Goal: Information Seeking & Learning: Learn about a topic

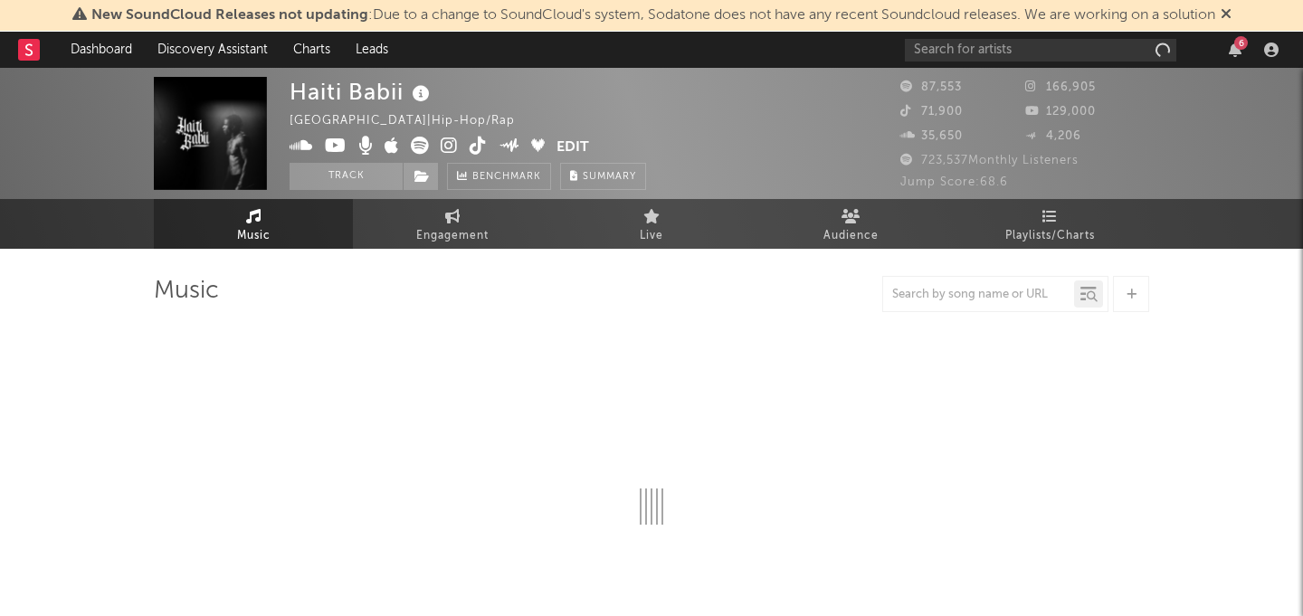
scroll to position [44, 0]
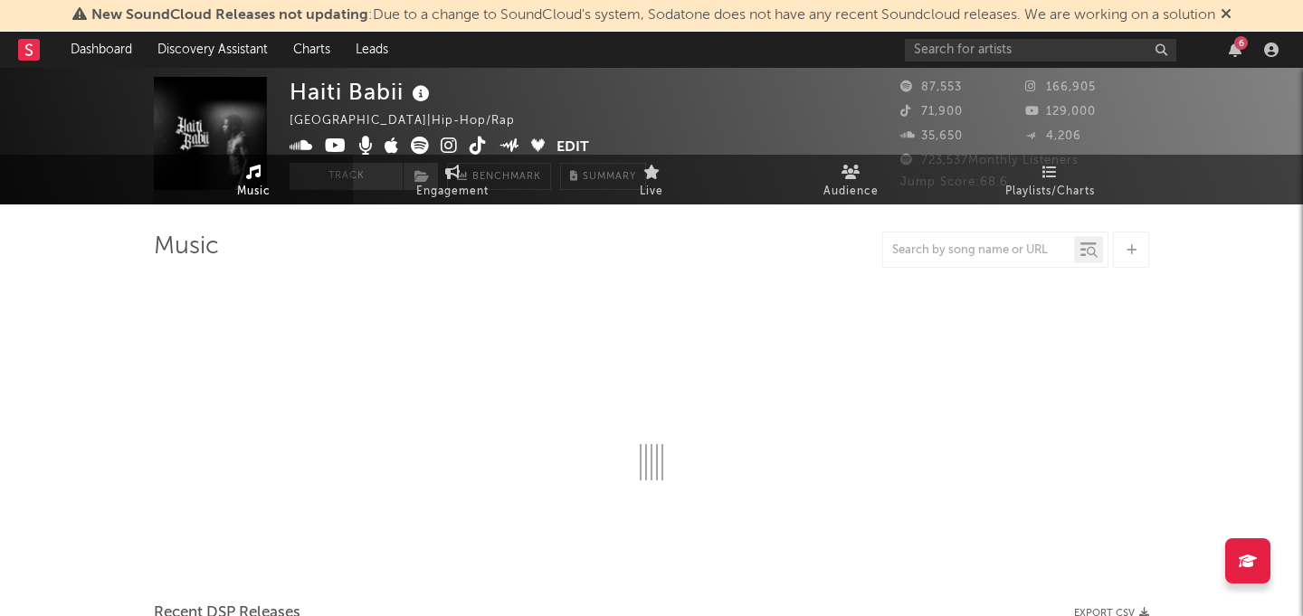
select select "6m"
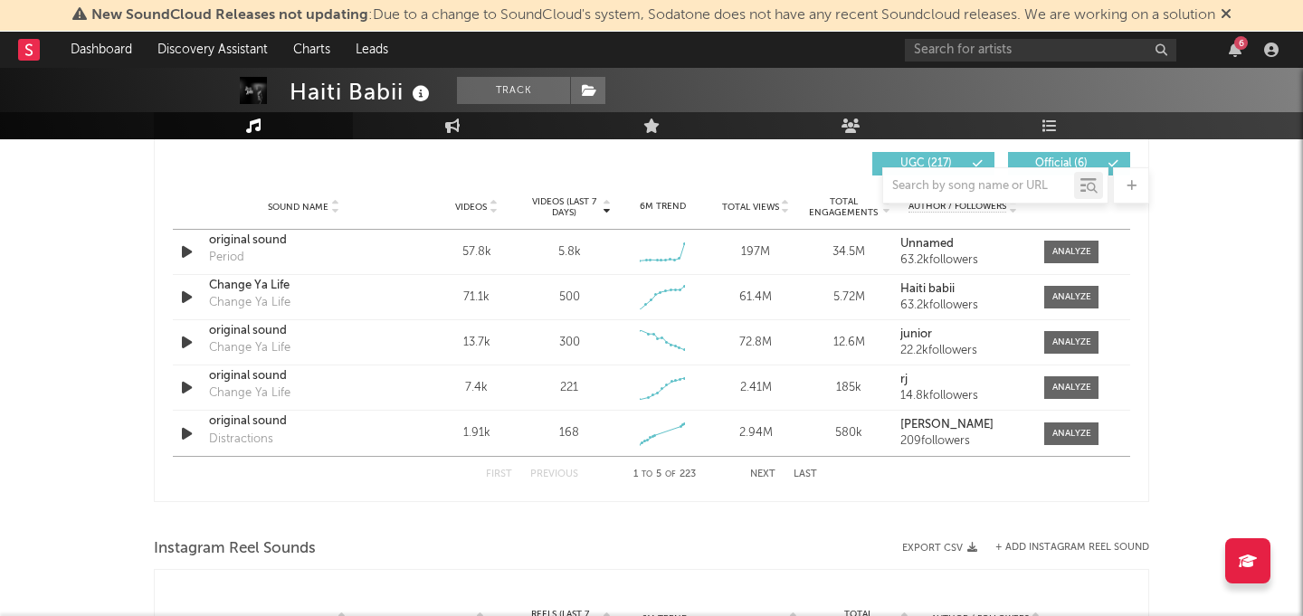
scroll to position [1300, 0]
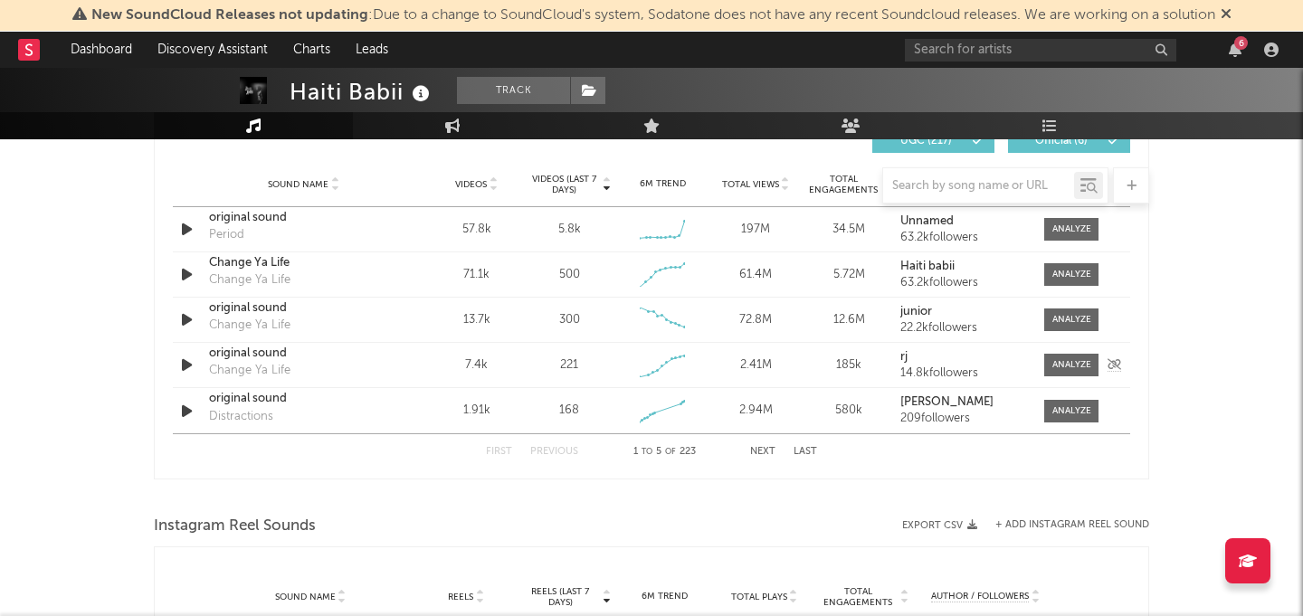
click at [185, 361] on icon "button" at bounding box center [186, 365] width 19 height 23
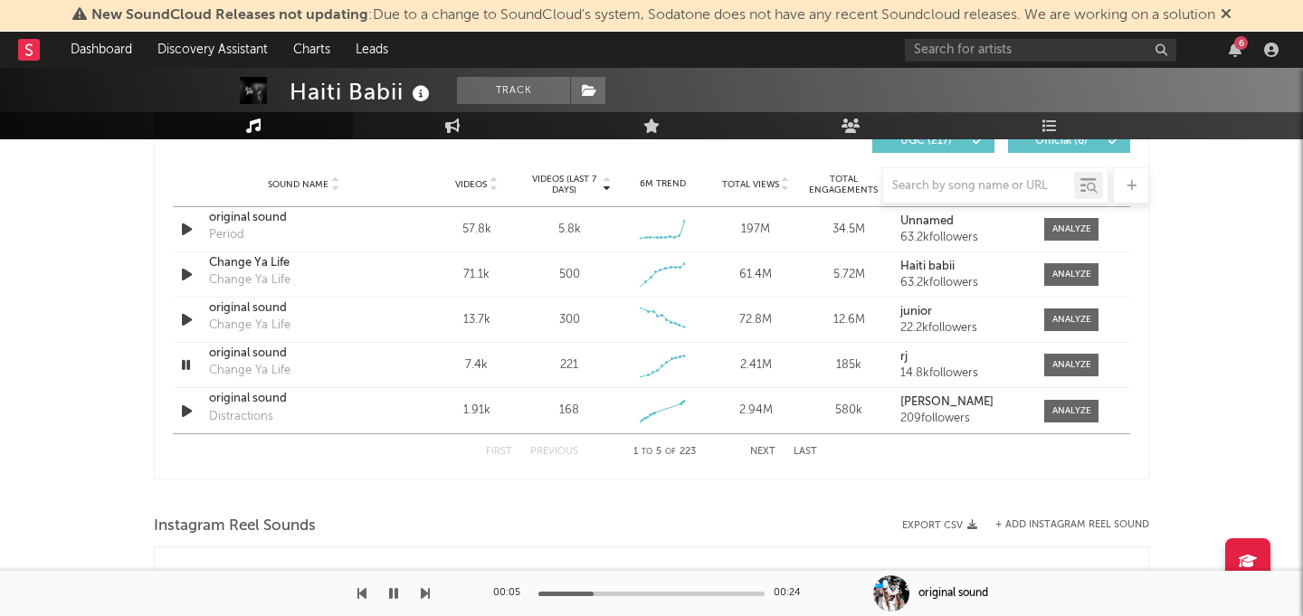
click at [389, 594] on icon "button" at bounding box center [393, 593] width 9 height 14
drag, startPoint x: 560, startPoint y: 593, endPoint x: 489, endPoint y: 593, distance: 70.6
click at [489, 593] on div "00:06 00:24 original sound" at bounding box center [651, 593] width 1303 height 45
click at [542, 593] on div at bounding box center [477, 594] width 226 height 5
click at [542, 593] on div at bounding box center [651, 594] width 226 height 5
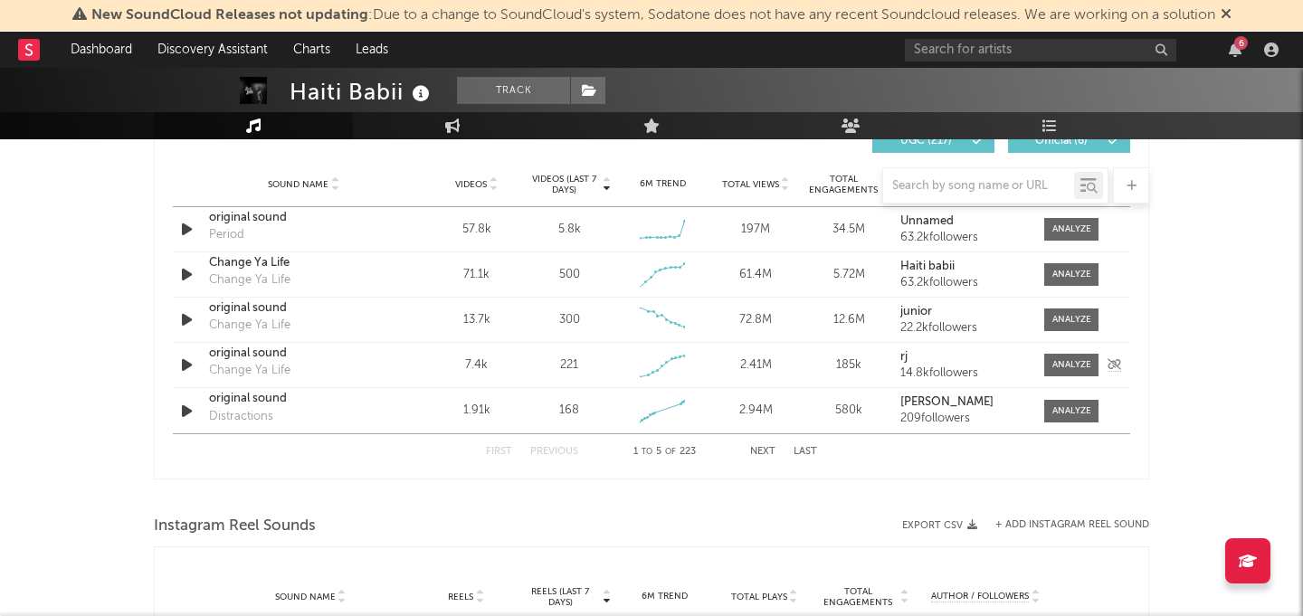
click at [197, 362] on div at bounding box center [188, 365] width 23 height 23
click at [189, 364] on icon "button" at bounding box center [186, 365] width 19 height 23
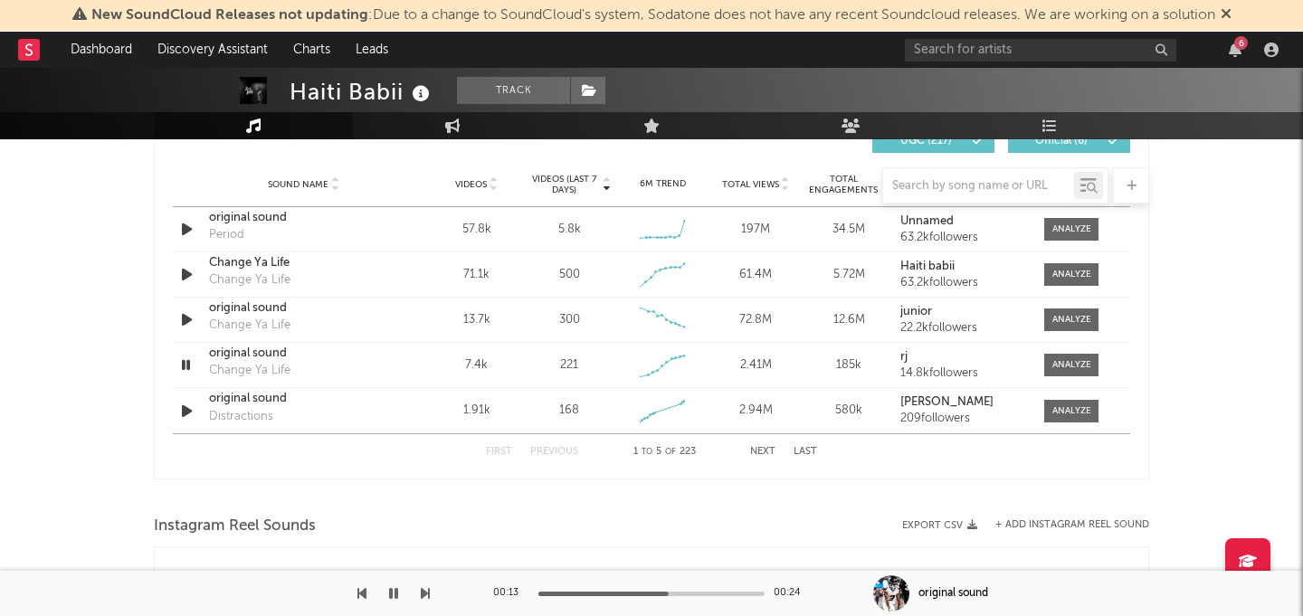
click at [545, 595] on div "00:13 00:24" at bounding box center [651, 593] width 317 height 45
click at [547, 593] on div at bounding box center [560, 594] width 226 height 5
click at [397, 593] on icon "button" at bounding box center [393, 593] width 9 height 14
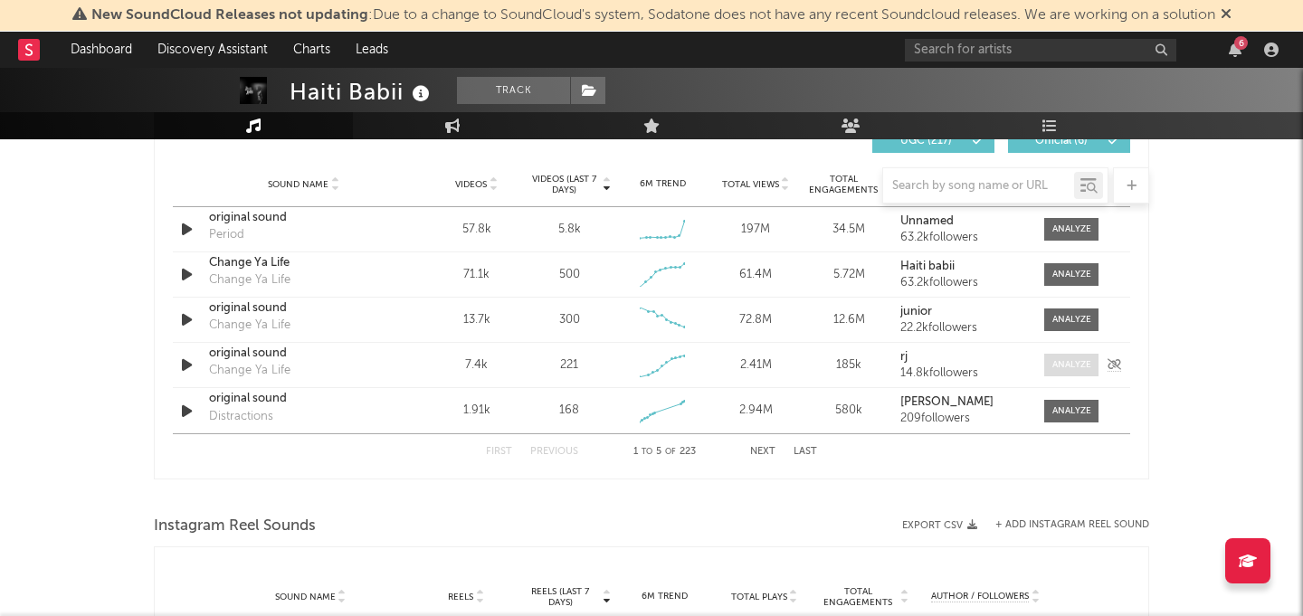
click at [1068, 359] on div at bounding box center [1071, 365] width 39 height 14
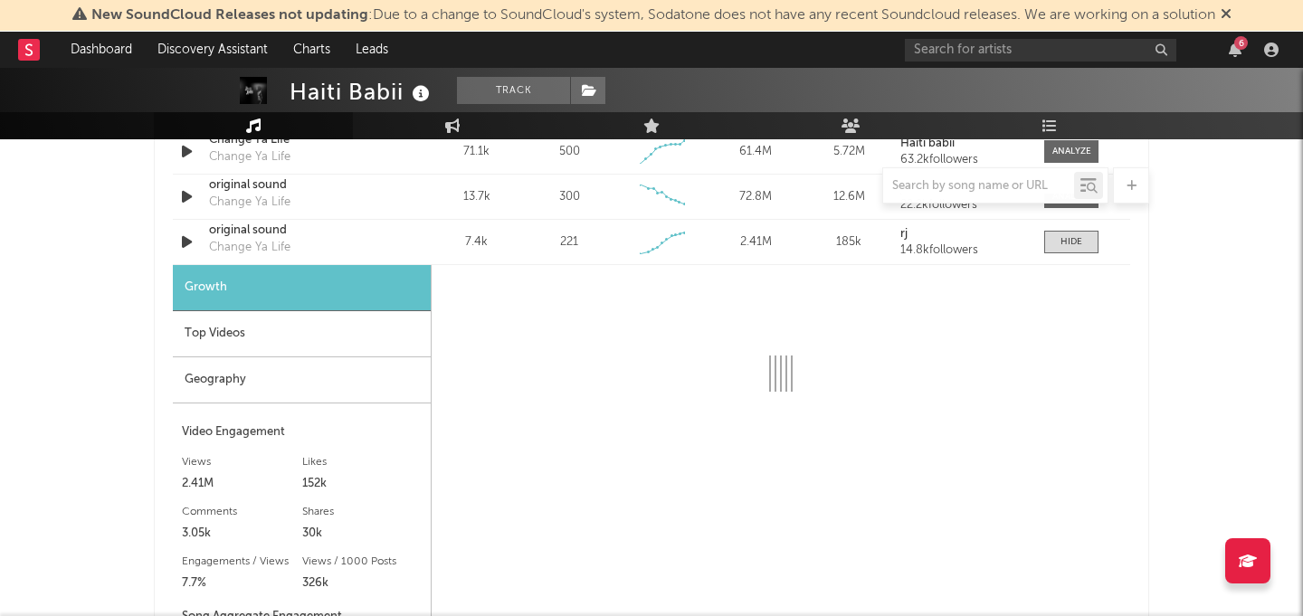
scroll to position [1426, 0]
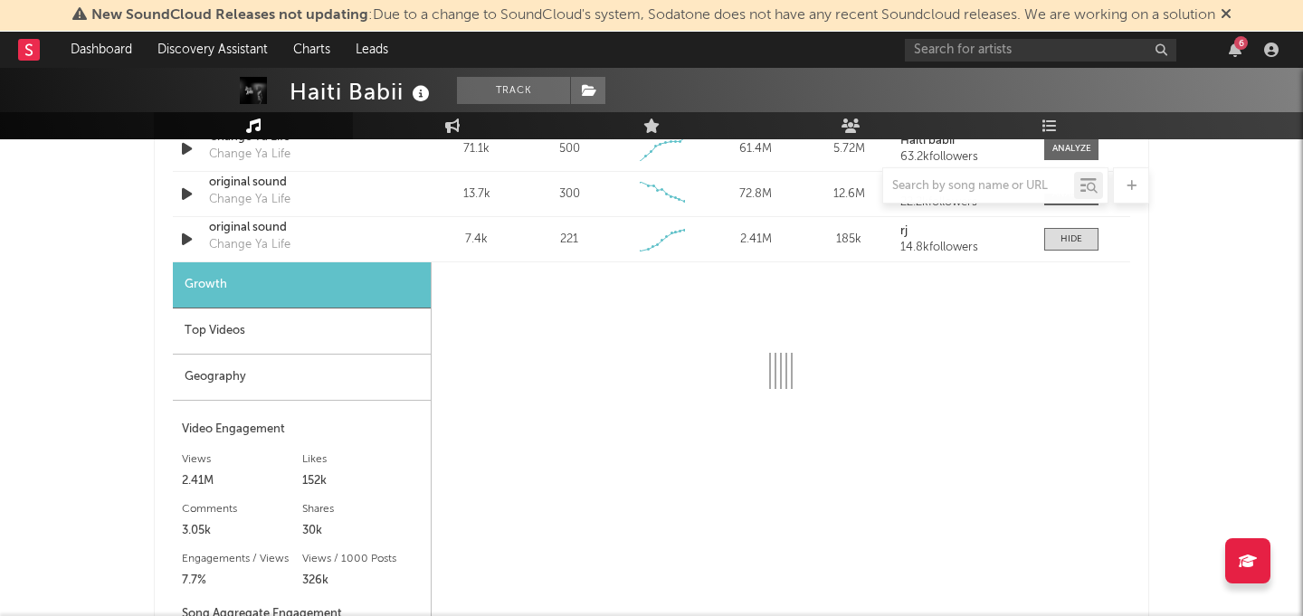
select select "1w"
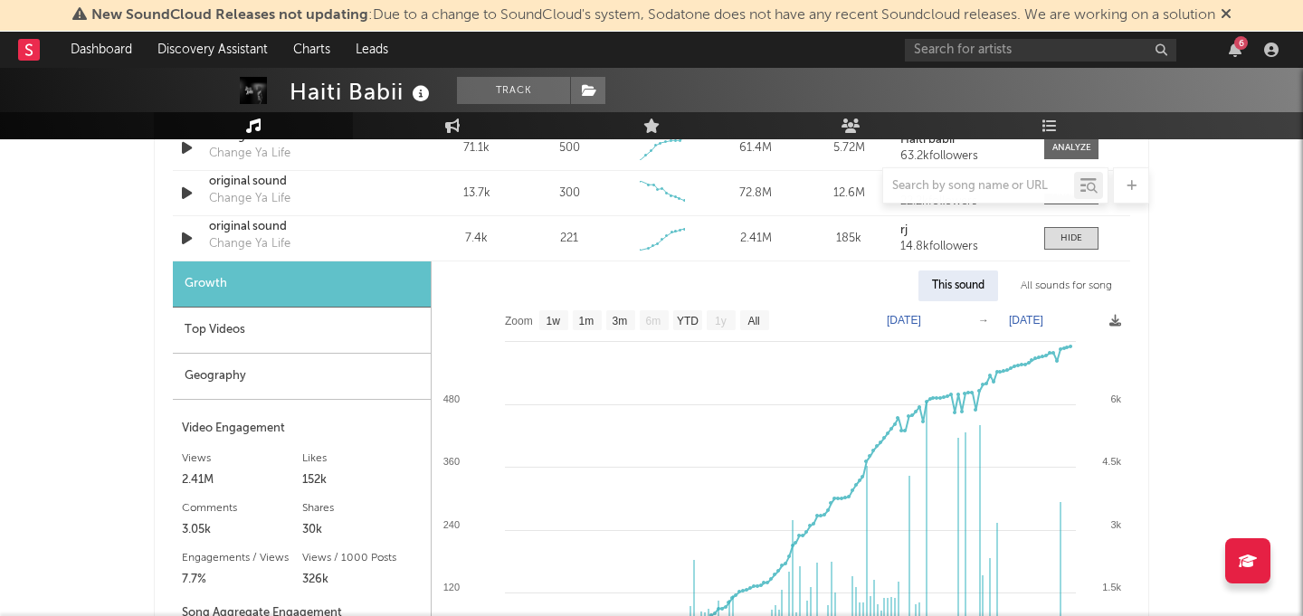
scroll to position [1425, 0]
click at [179, 241] on icon "button" at bounding box center [186, 240] width 19 height 23
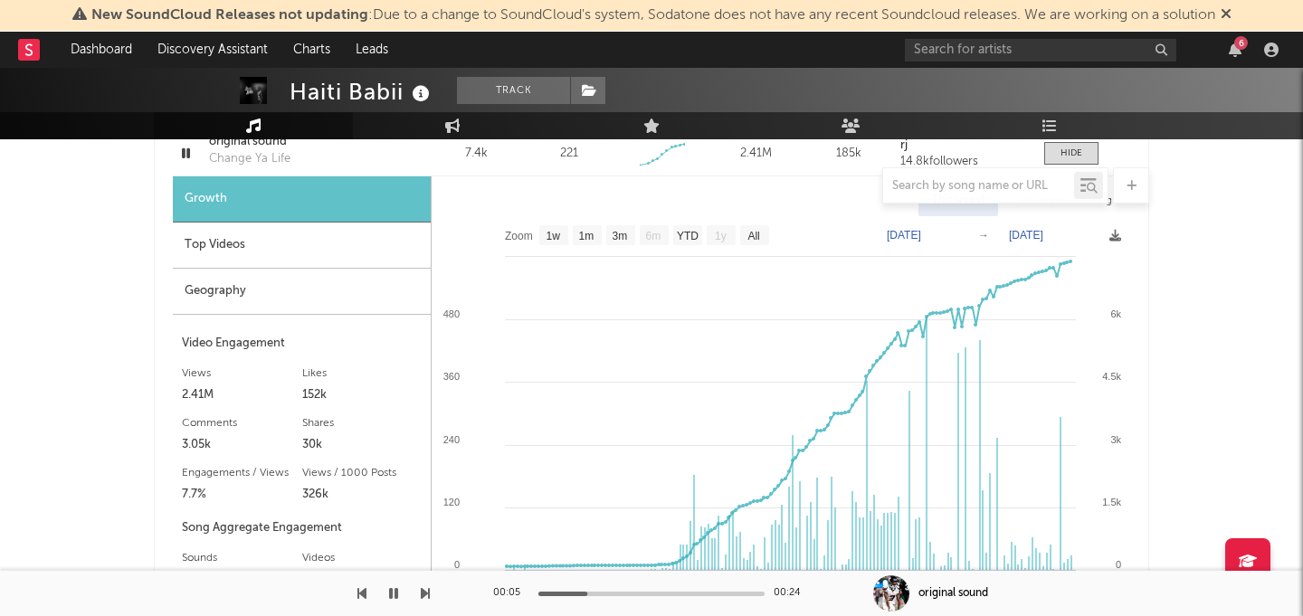
scroll to position [1505, 0]
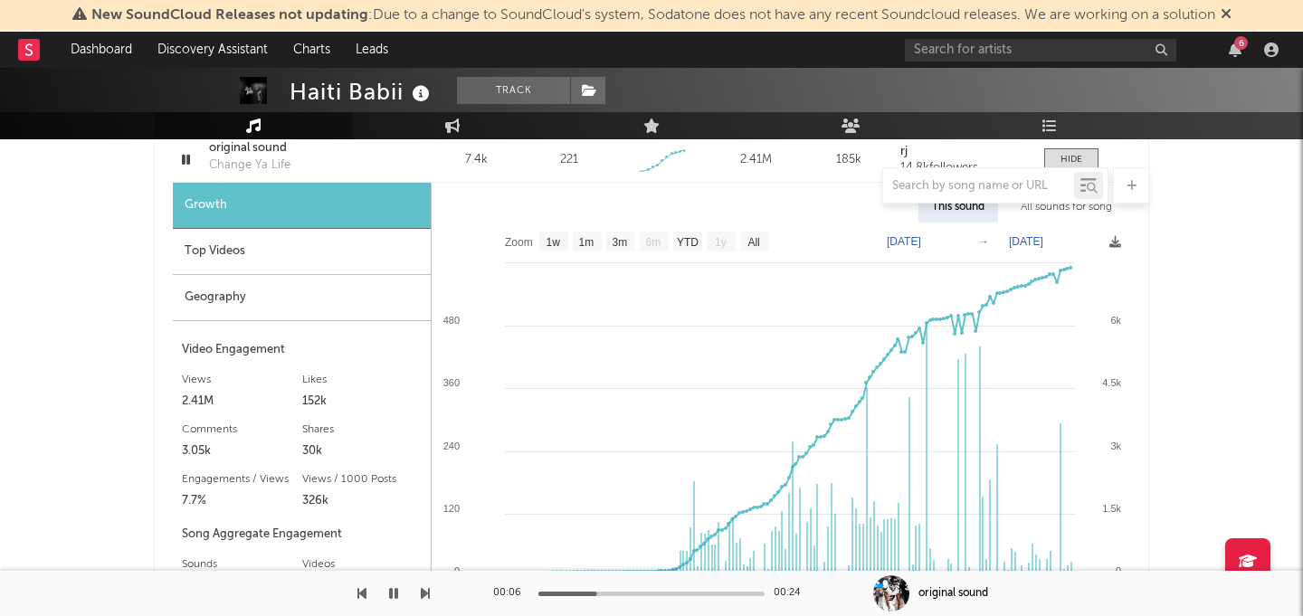
click at [389, 591] on icon "button" at bounding box center [393, 593] width 9 height 14
click at [542, 590] on div "00:06 00:24" at bounding box center [651, 593] width 317 height 45
click at [542, 597] on div "00:06 00:24" at bounding box center [651, 593] width 317 height 45
click at [542, 590] on div "00:06 00:24" at bounding box center [651, 593] width 317 height 45
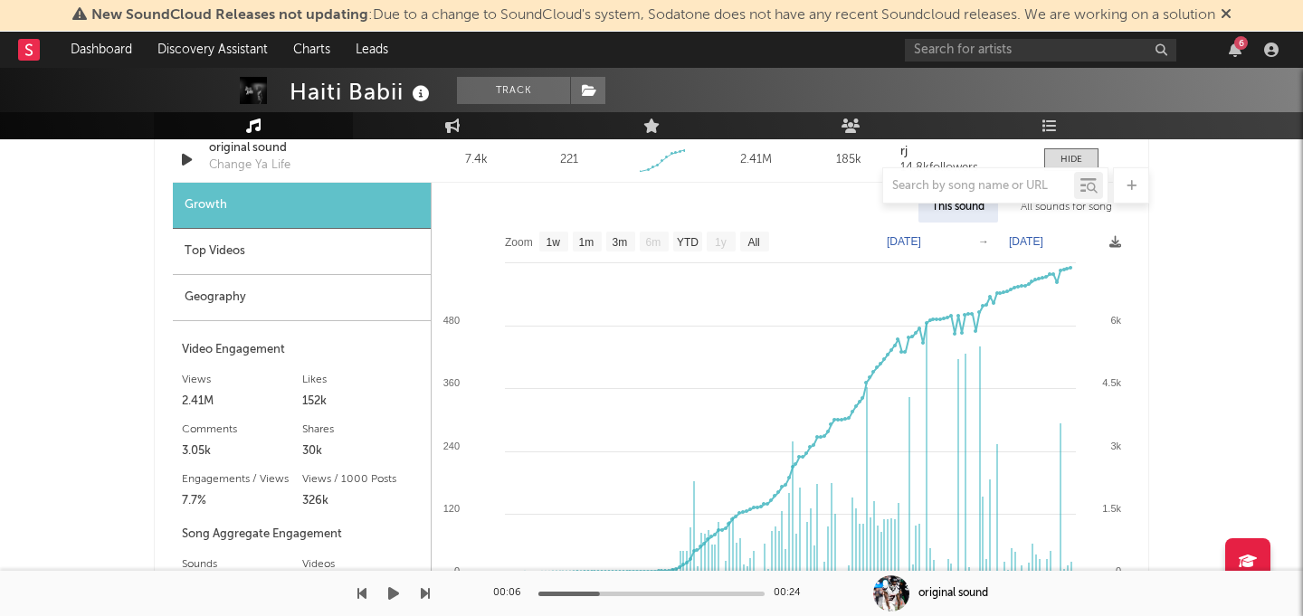
click at [545, 593] on div at bounding box center [487, 594] width 226 height 5
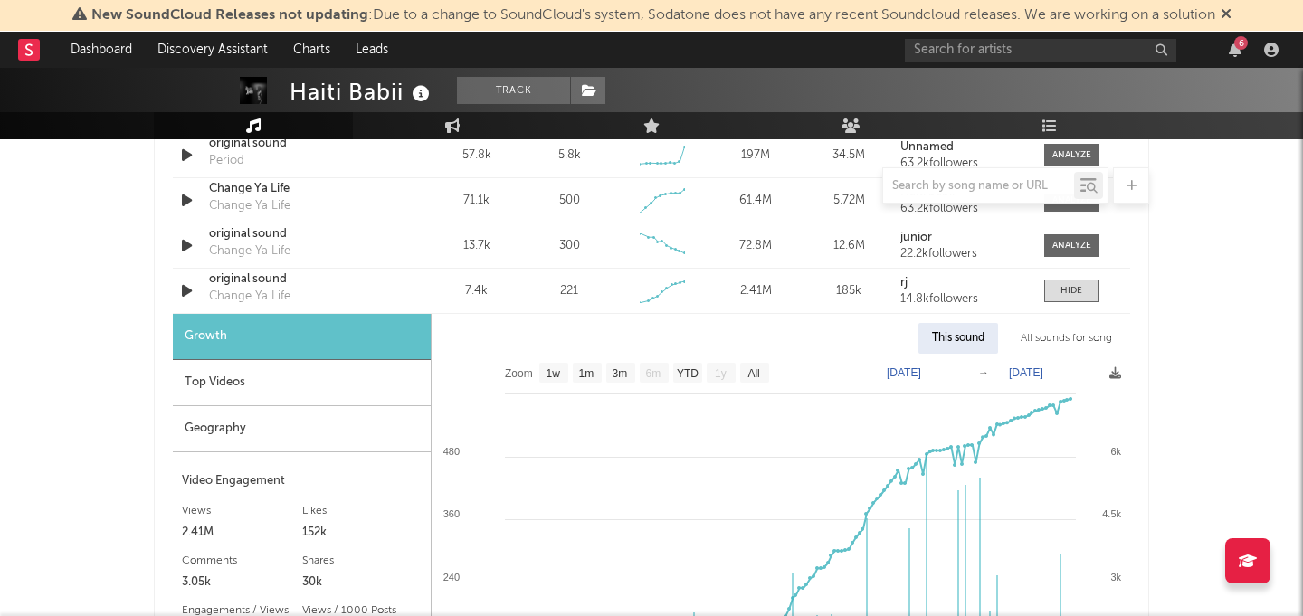
scroll to position [1354, 0]
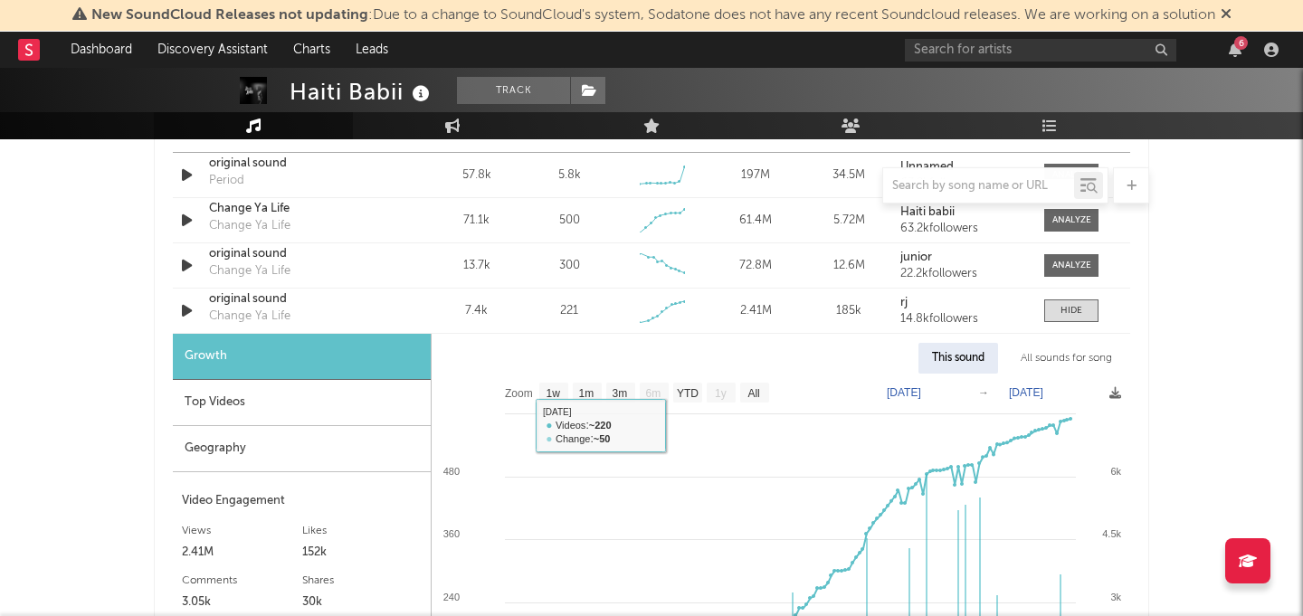
click at [267, 399] on div "Top Videos" at bounding box center [302, 403] width 258 height 46
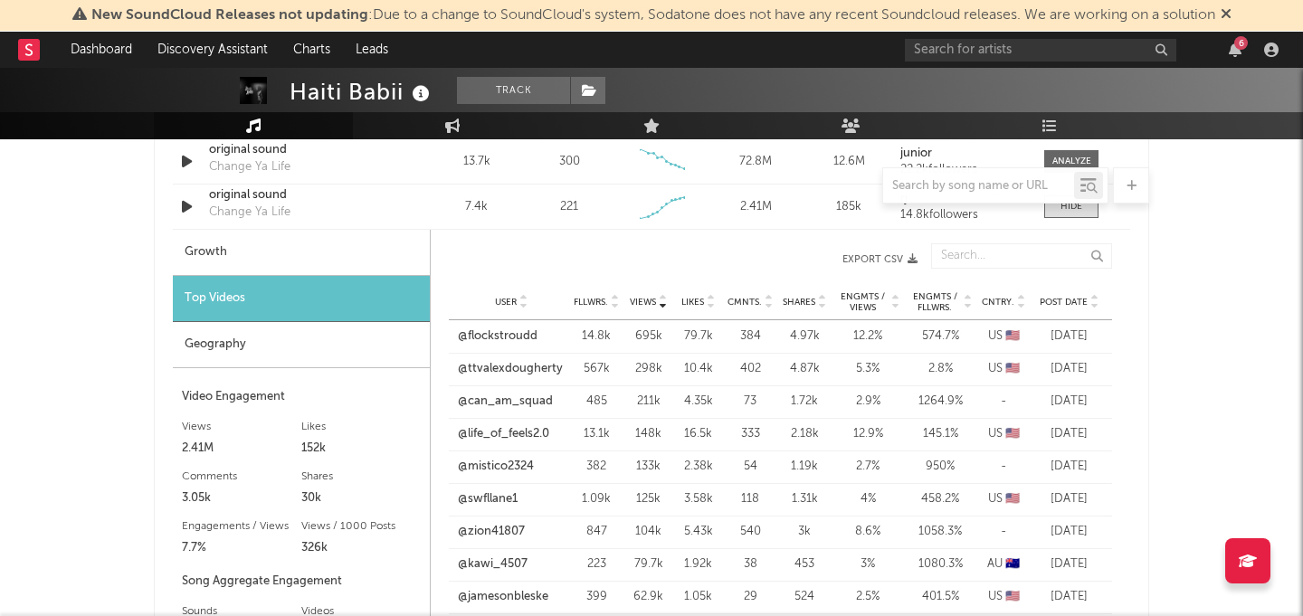
scroll to position [1475, 0]
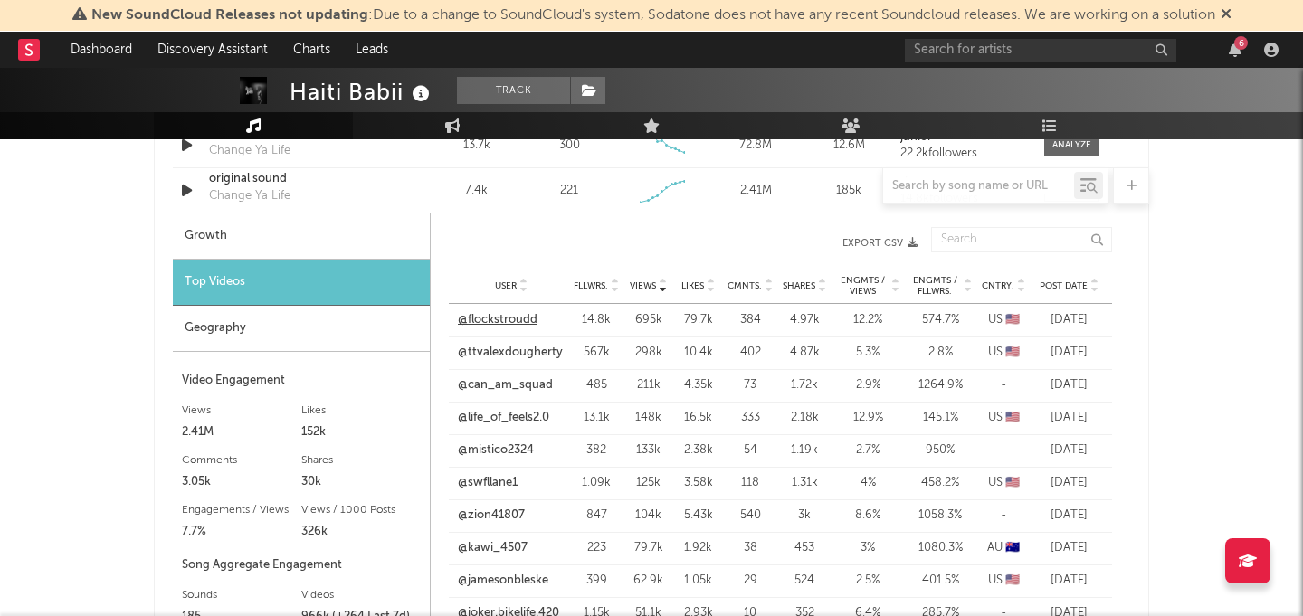
click at [488, 320] on link "@flockstroudd" at bounding box center [498, 320] width 80 height 18
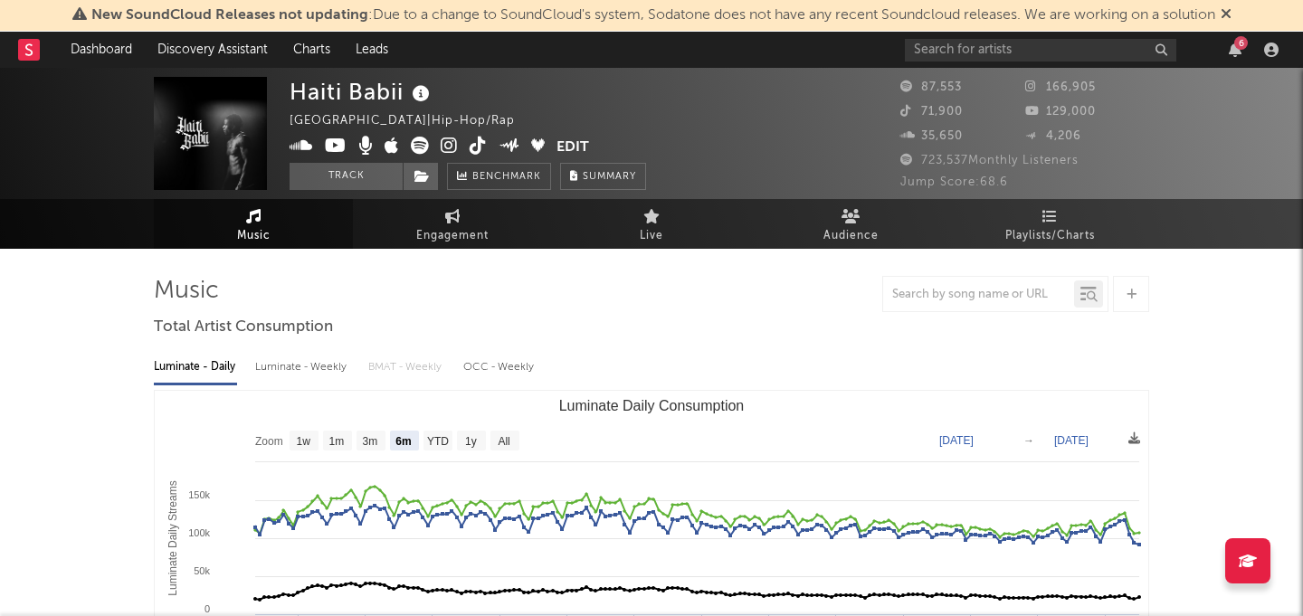
click at [1014, 35] on div "6" at bounding box center [1095, 50] width 380 height 36
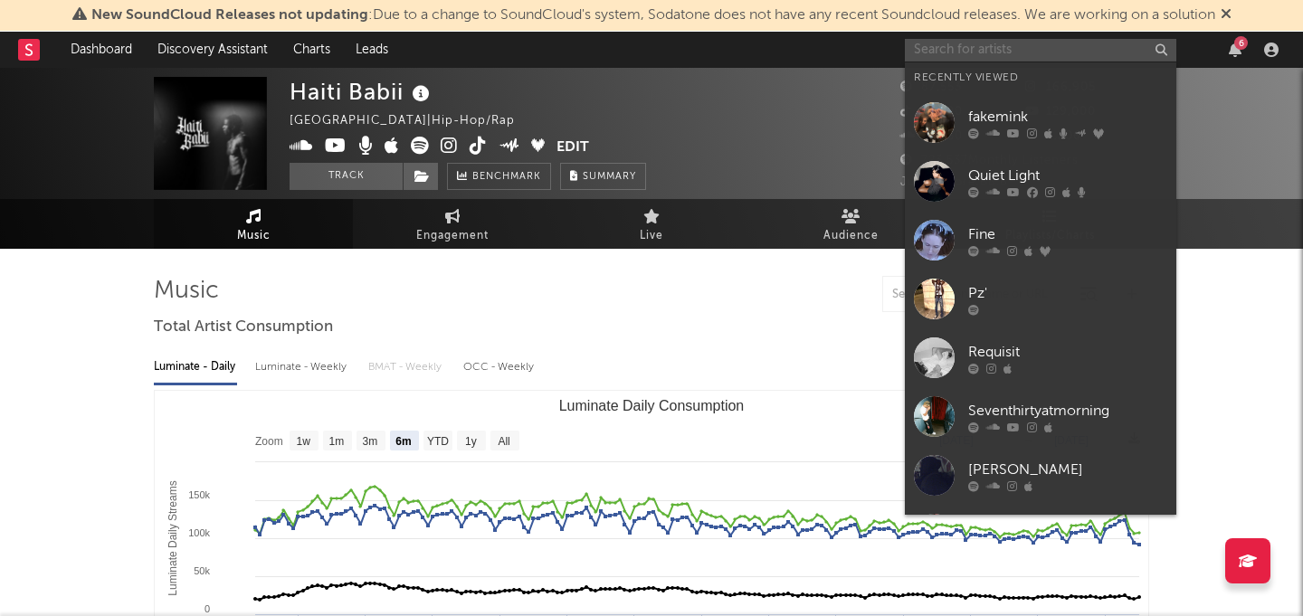
click at [1023, 56] on input "text" at bounding box center [1040, 50] width 271 height 23
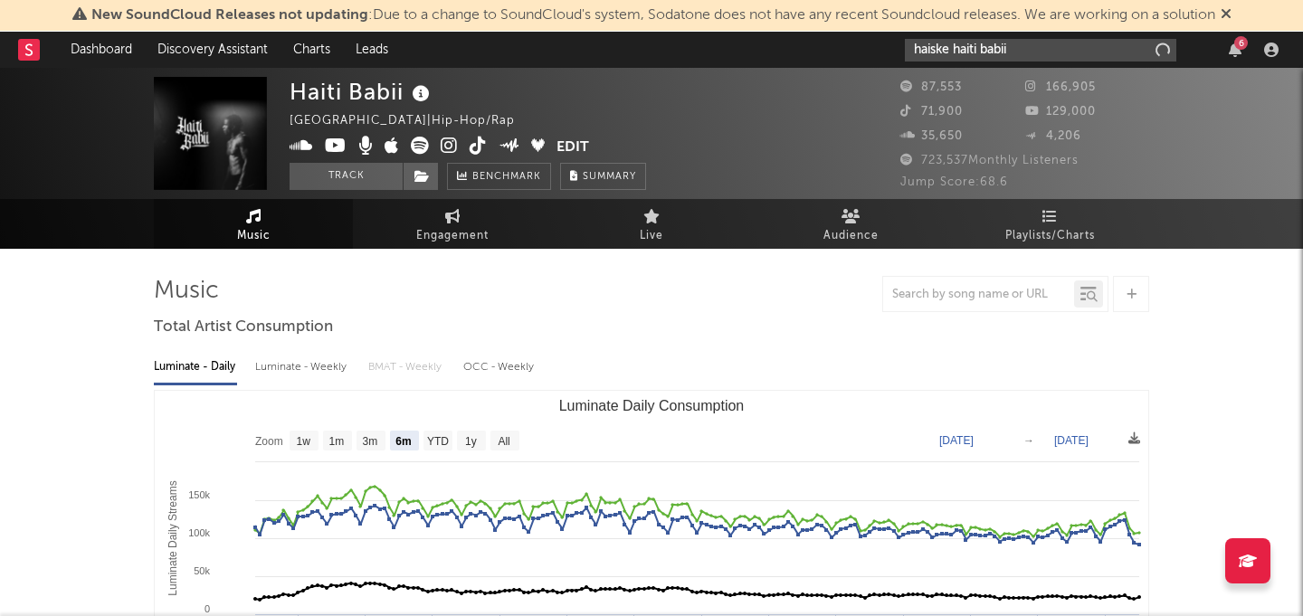
type input "haiske haiti babii"
click at [115, 53] on link "Dashboard" at bounding box center [101, 50] width 87 height 36
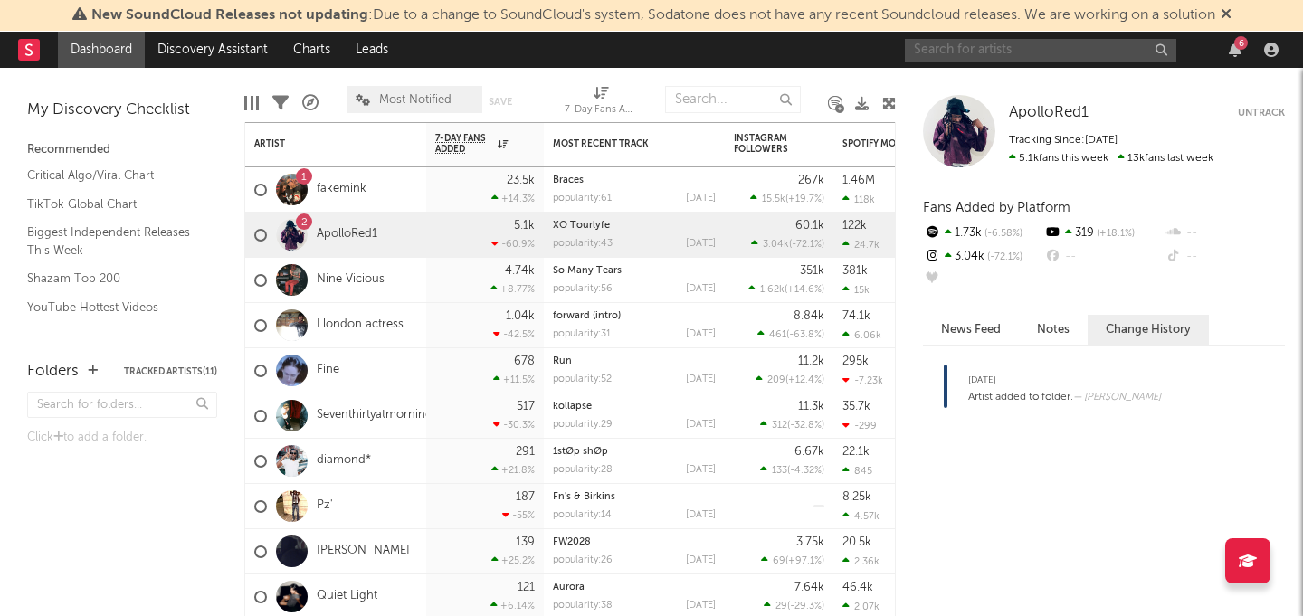
click at [971, 52] on input "text" at bounding box center [1040, 50] width 271 height 23
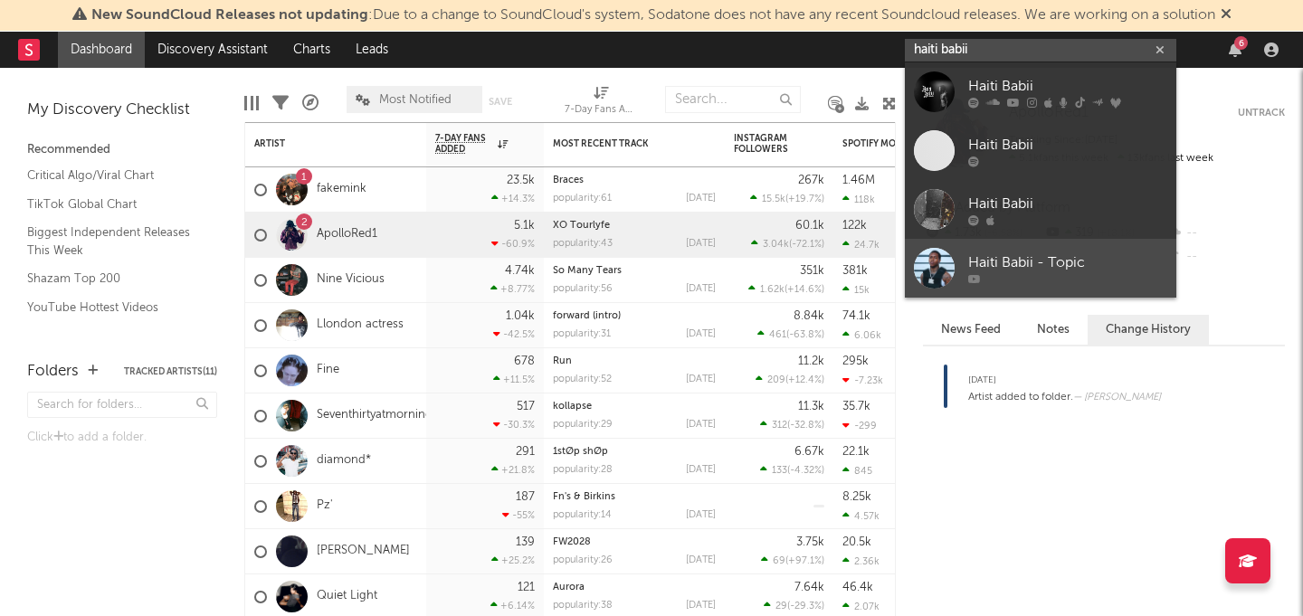
type input "haiti babii"
click at [1060, 270] on div "Haiti Babii - Topic" at bounding box center [1067, 263] width 199 height 22
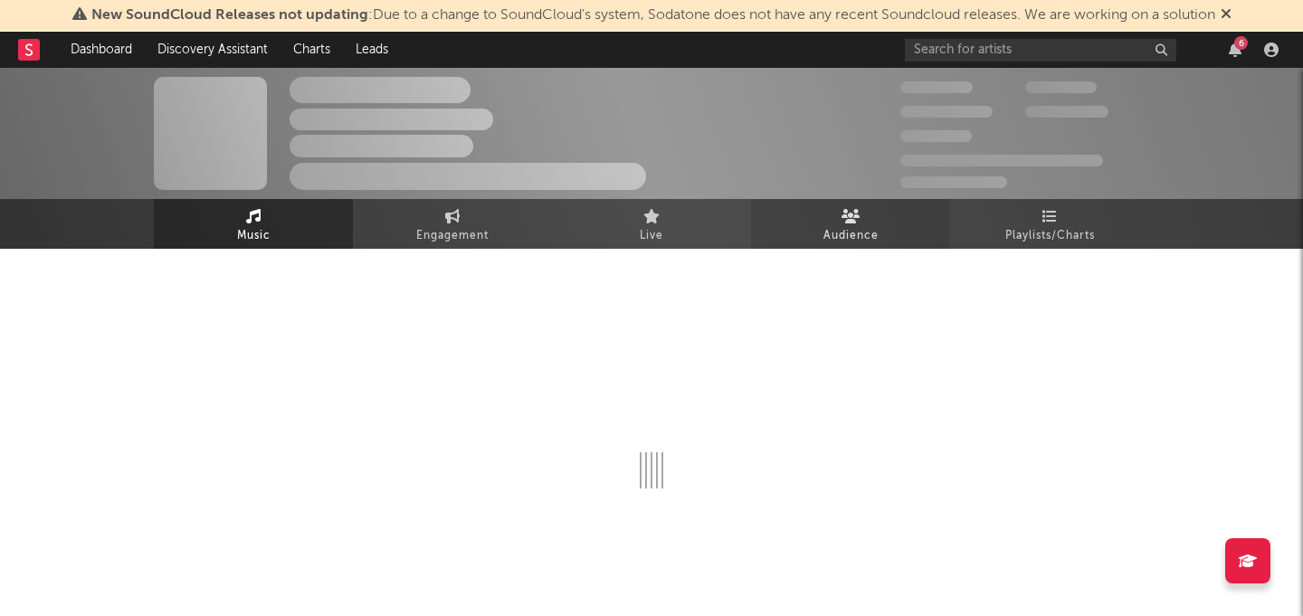
select select "1w"
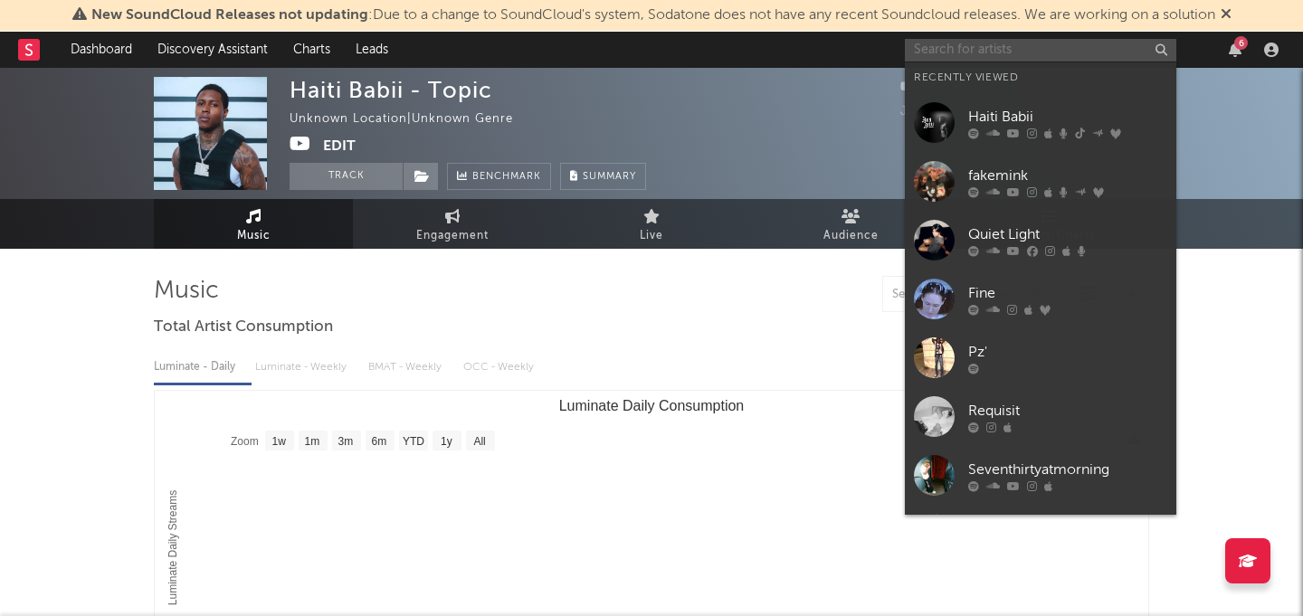
click at [994, 43] on input "text" at bounding box center [1040, 50] width 271 height 23
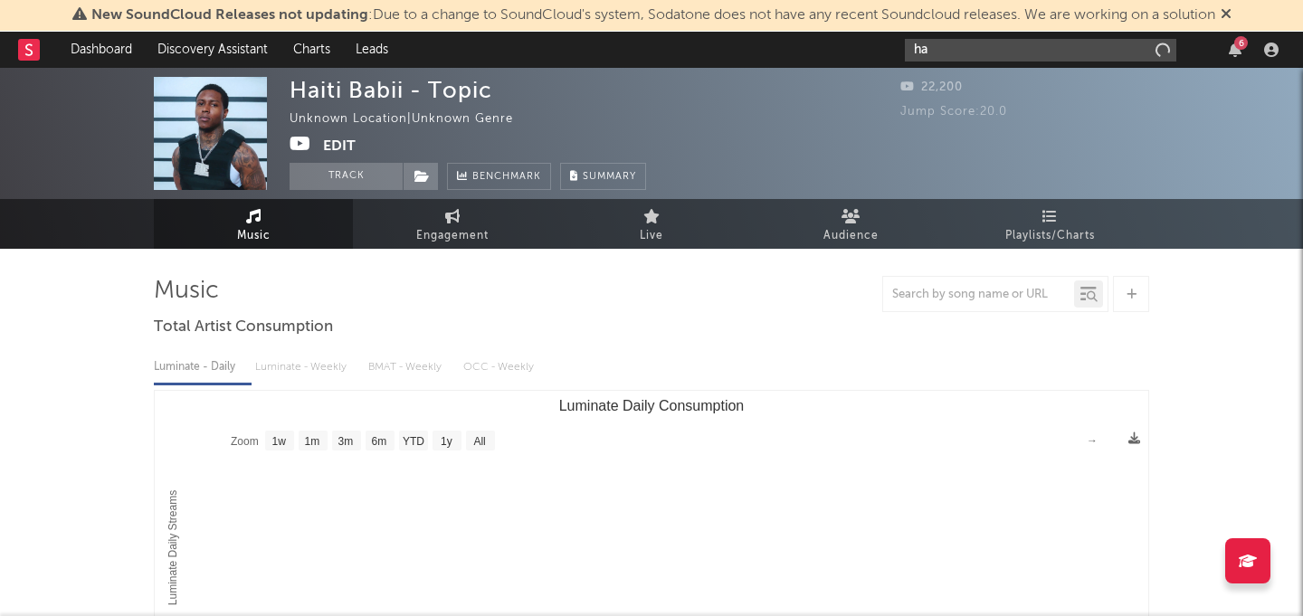
type input "h"
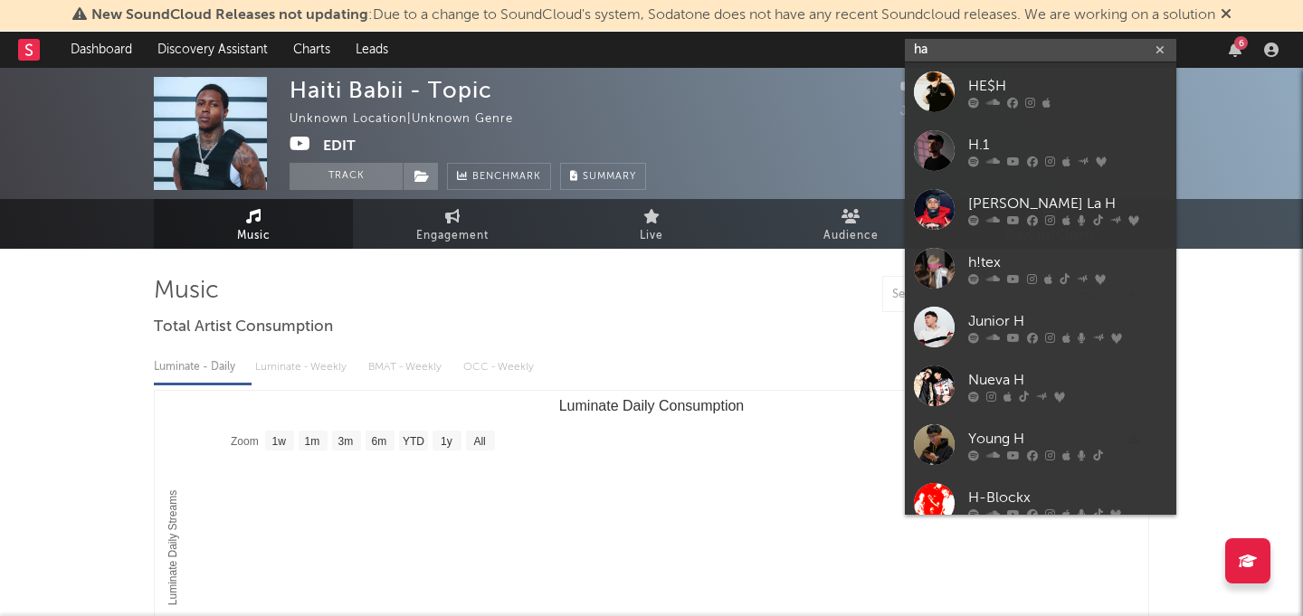
type input "h"
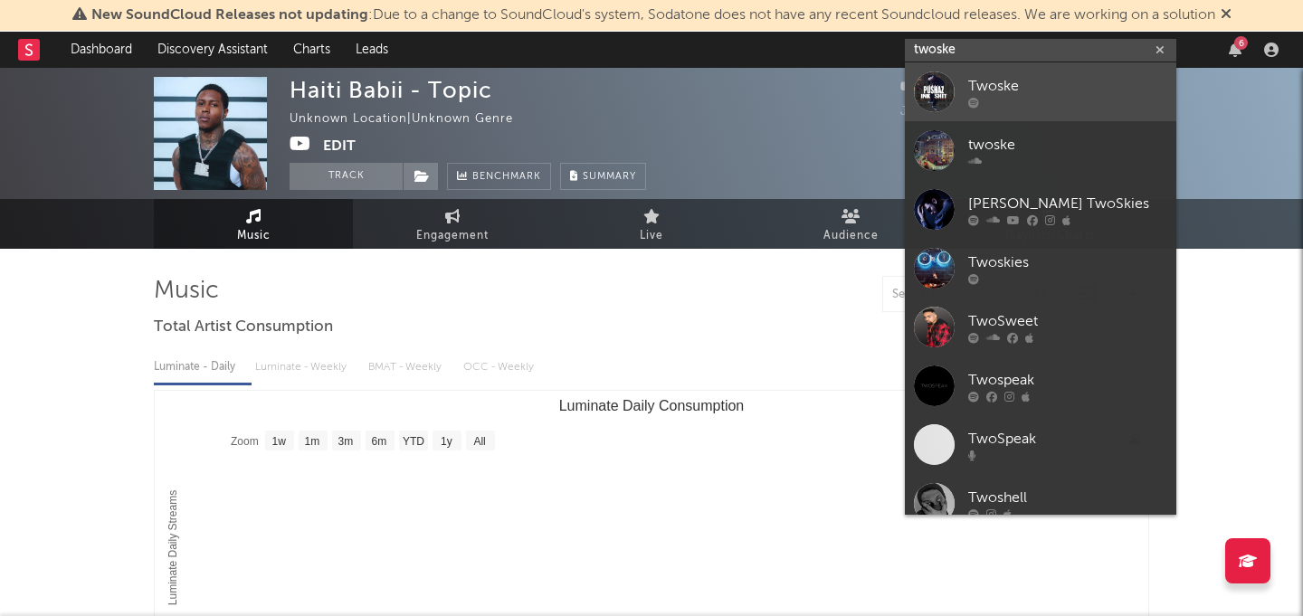
type input "twoske"
click at [1012, 87] on div "Twoske" at bounding box center [1067, 86] width 199 height 22
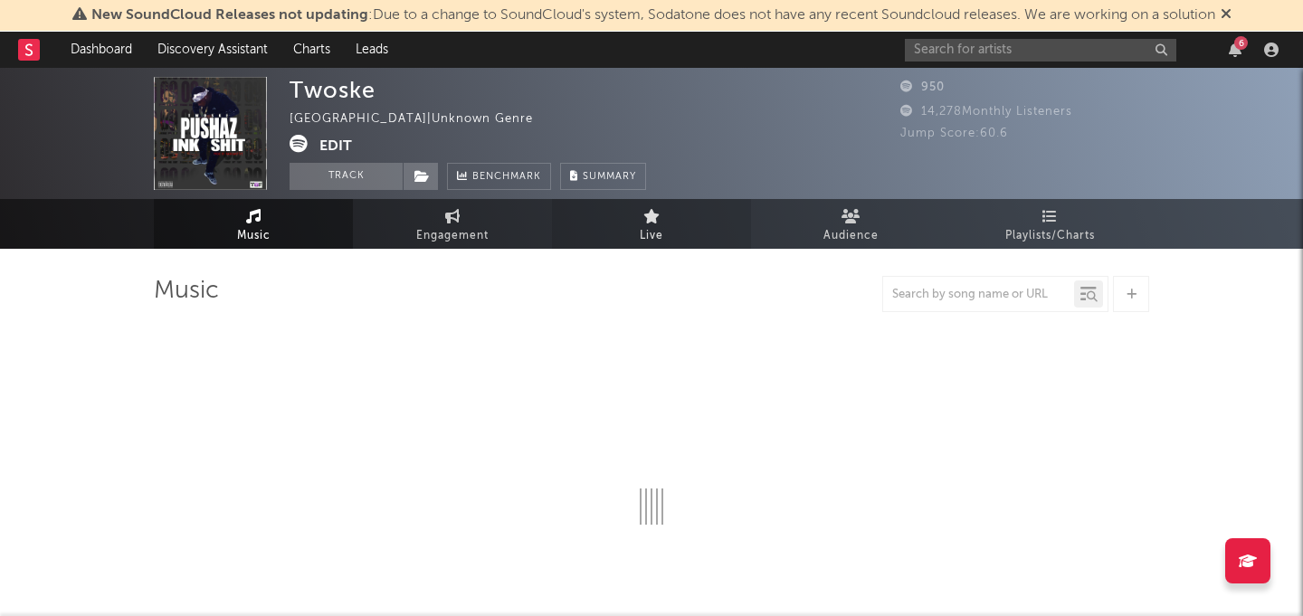
select select "6m"
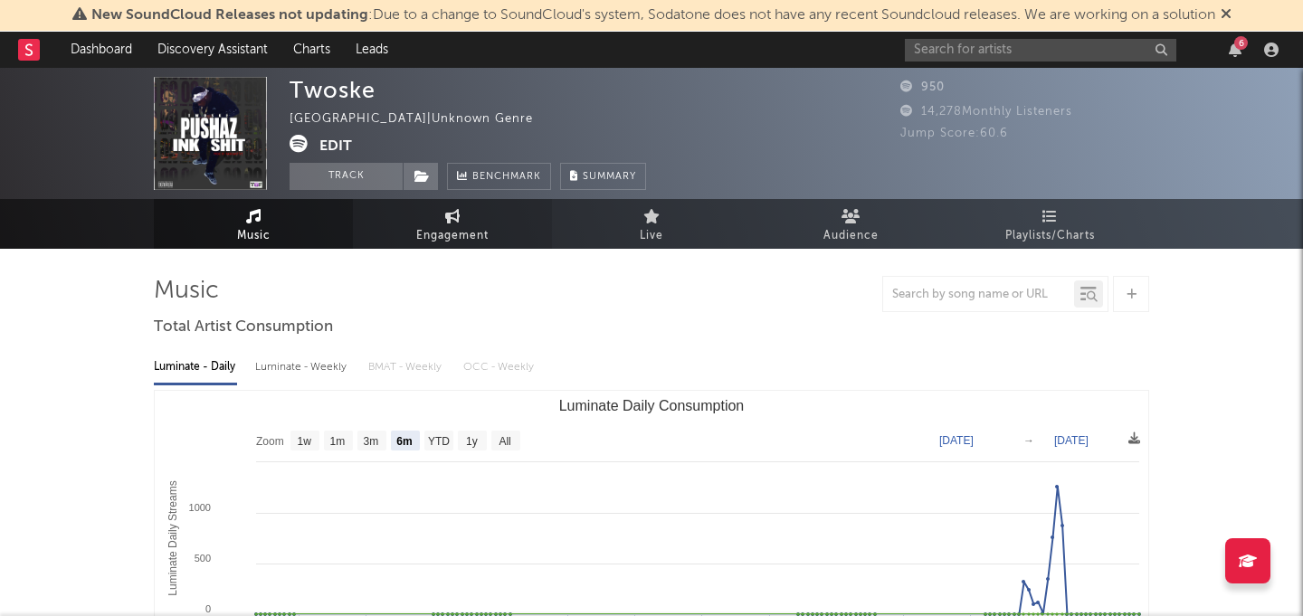
click at [479, 225] on span "Engagement" at bounding box center [452, 236] width 72 height 22
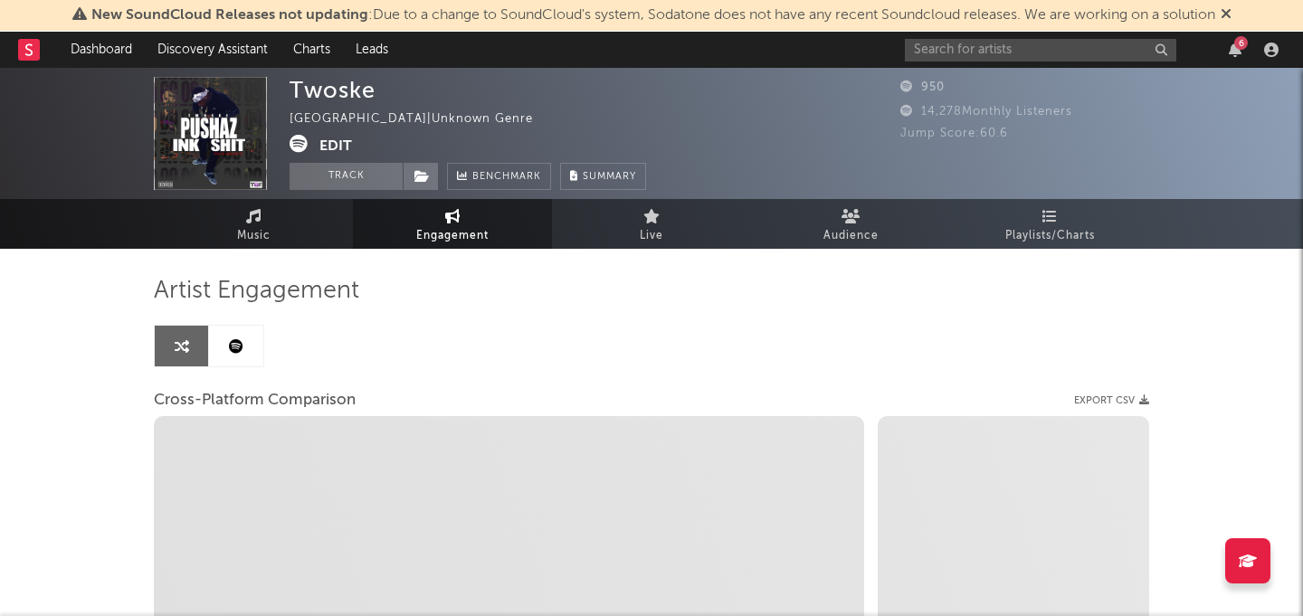
select select "1w"
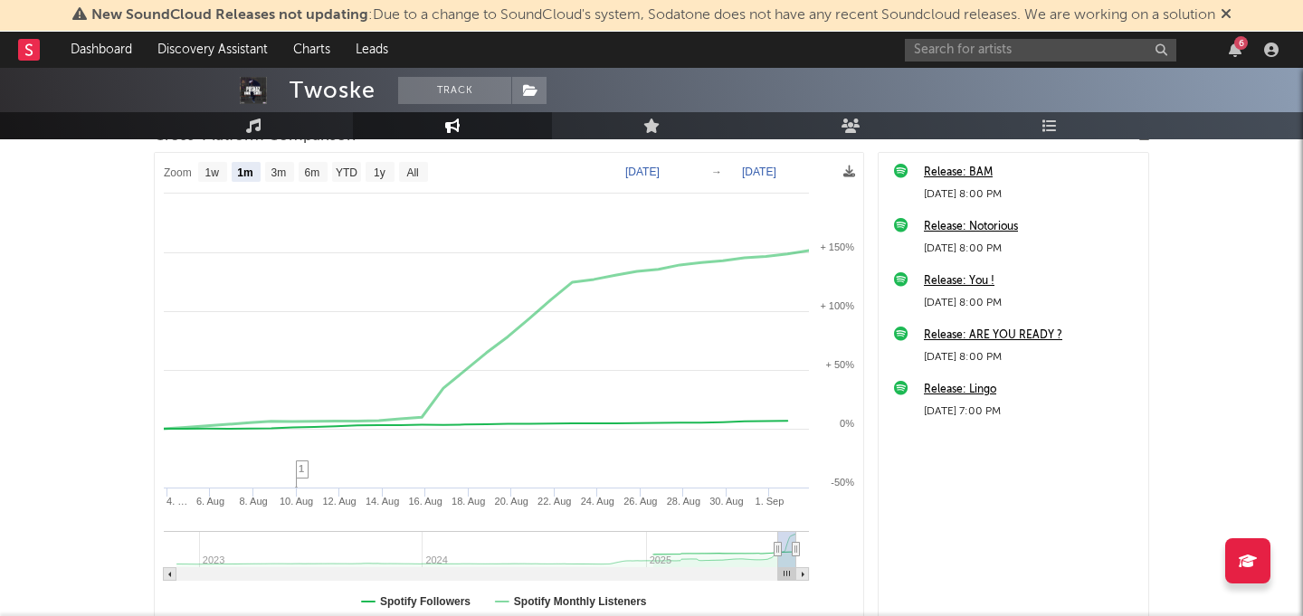
scroll to position [252, 0]
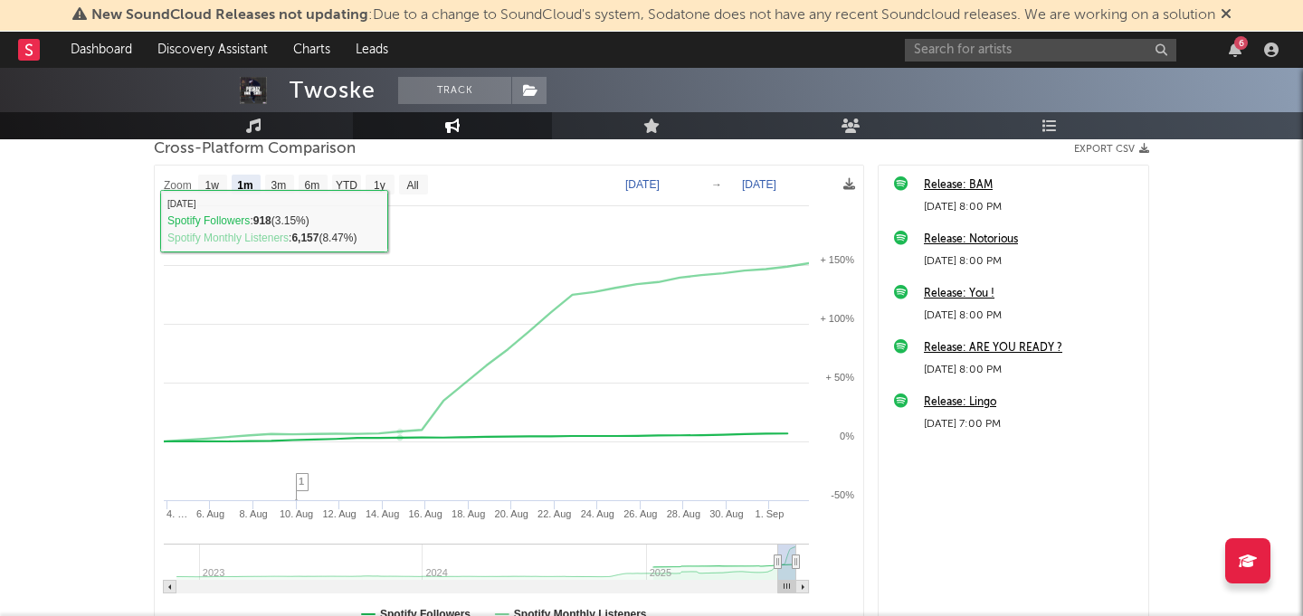
click at [411, 189] on text "All" at bounding box center [412, 185] width 12 height 13
select select "All"
type input "[DATE]"
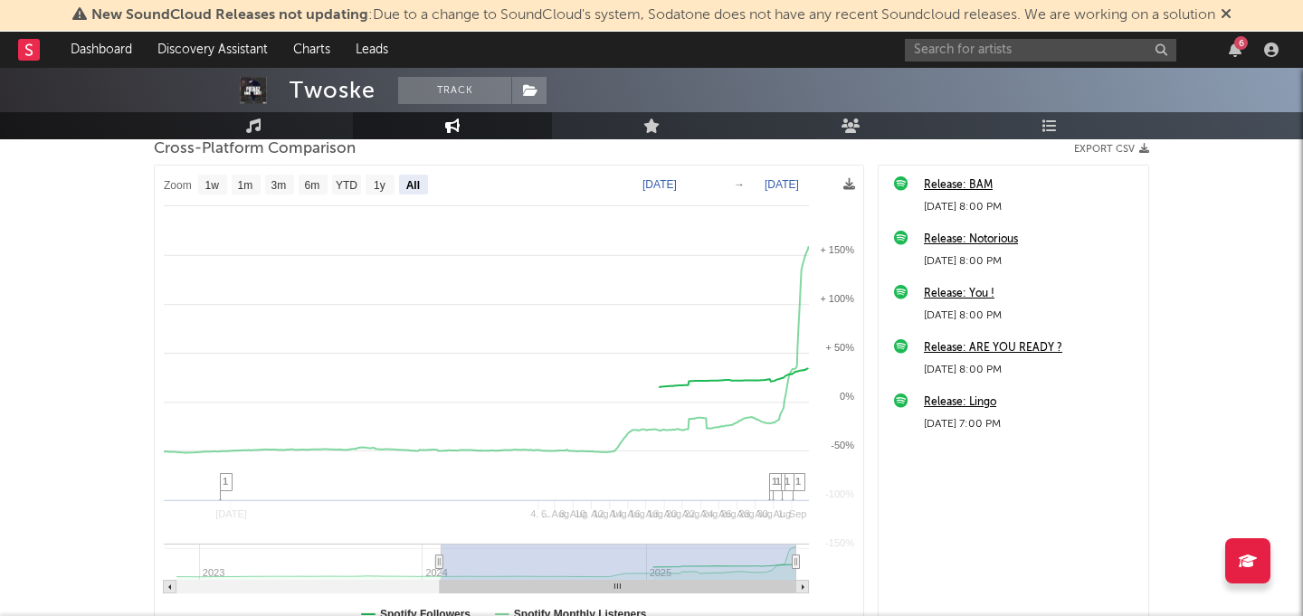
select select "All"
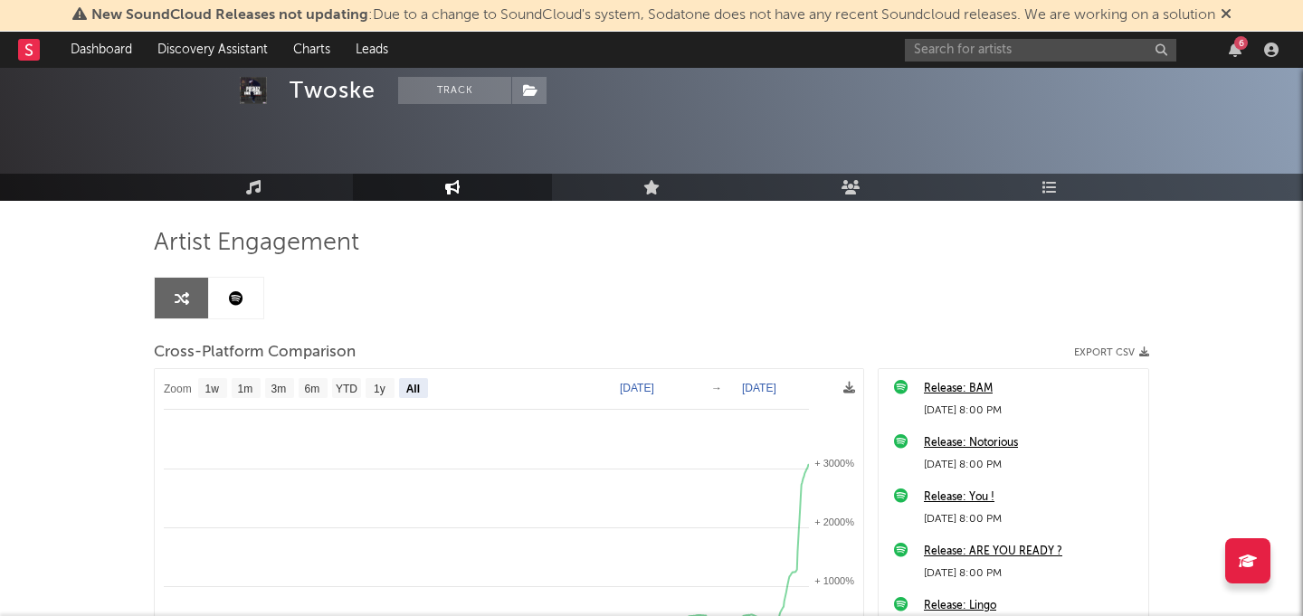
scroll to position [56, 0]
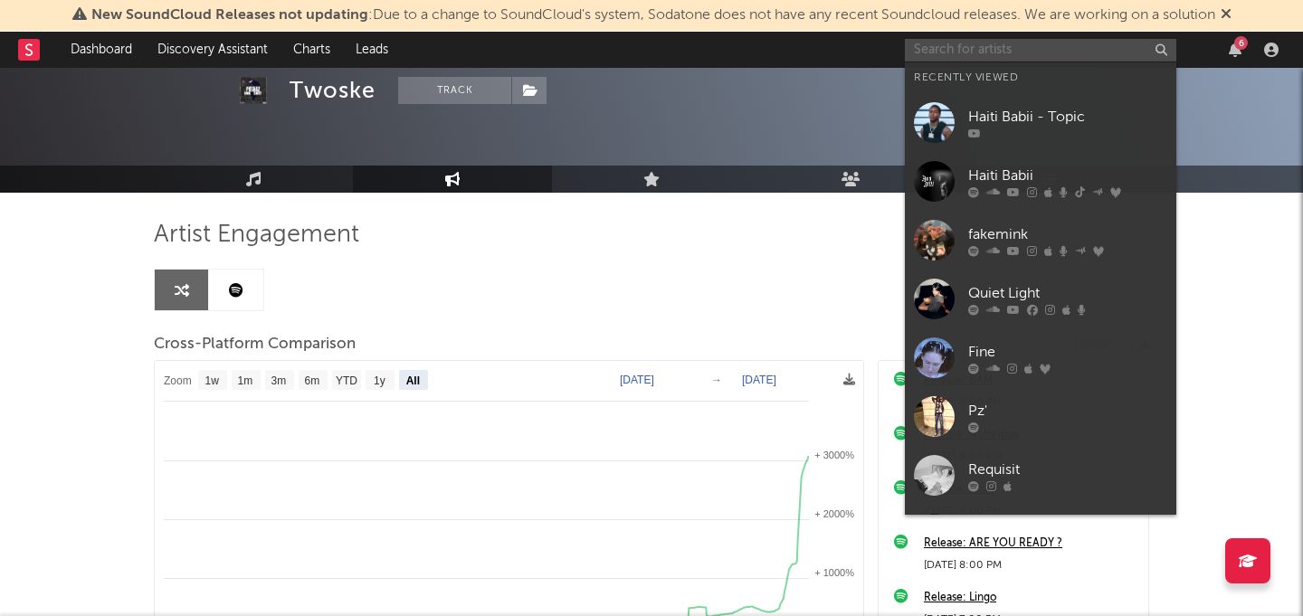
click at [1000, 51] on input "text" at bounding box center [1040, 50] width 271 height 23
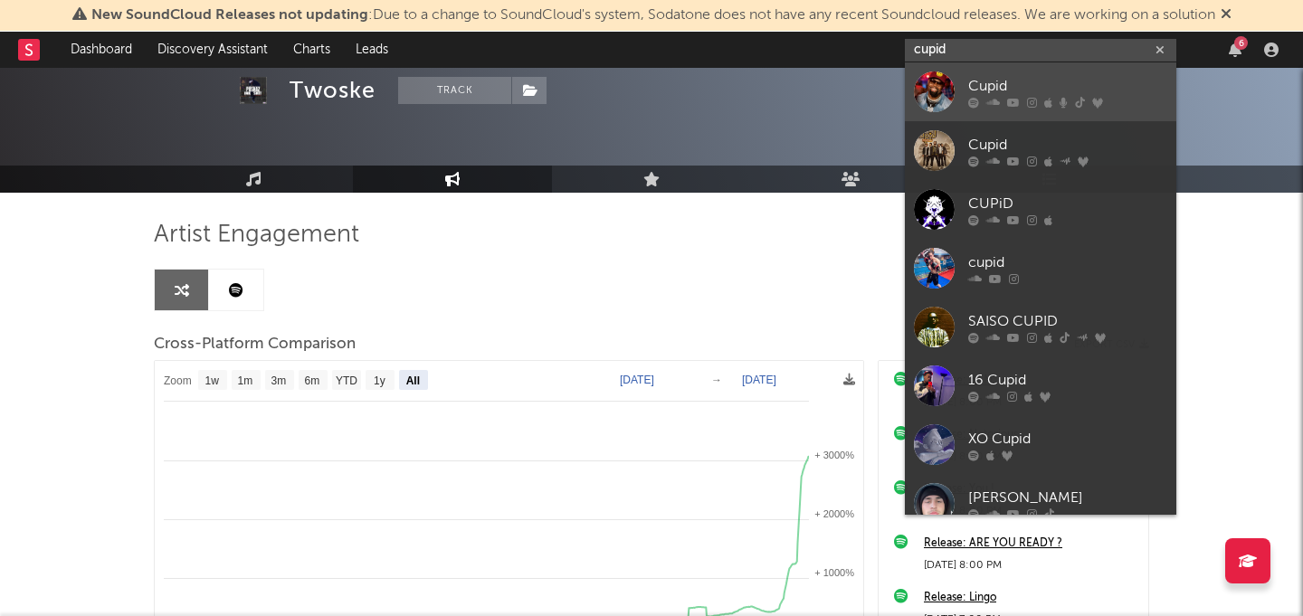
type input "cupid"
click at [1038, 80] on div "Cupid" at bounding box center [1067, 86] width 199 height 22
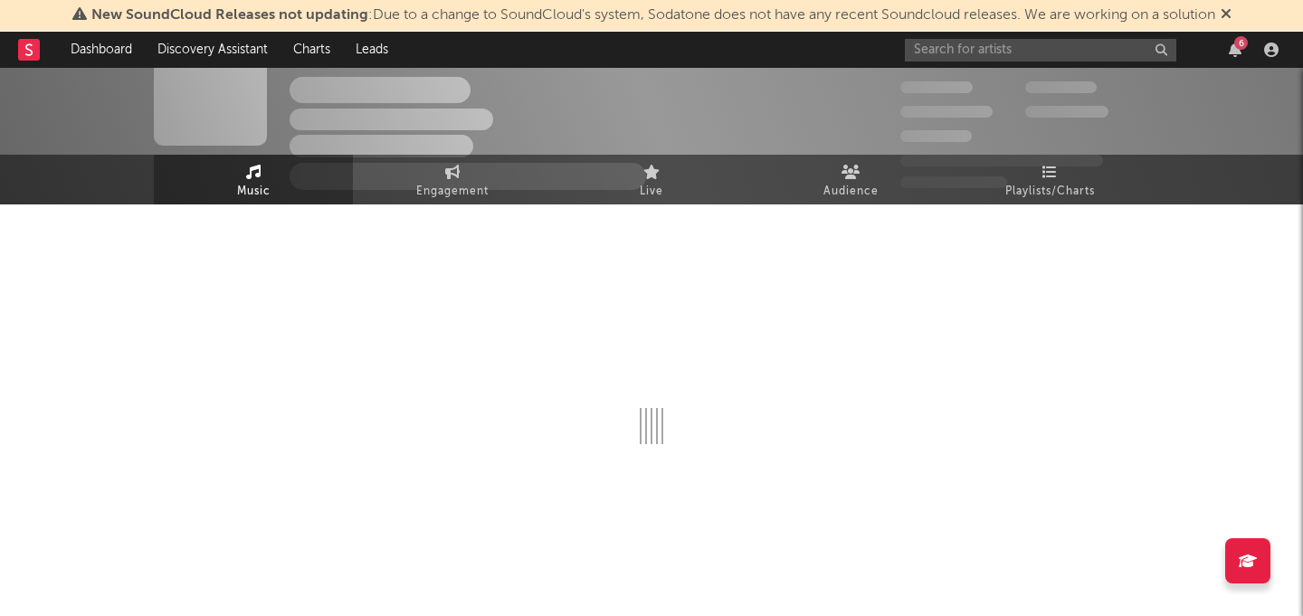
select select "6m"
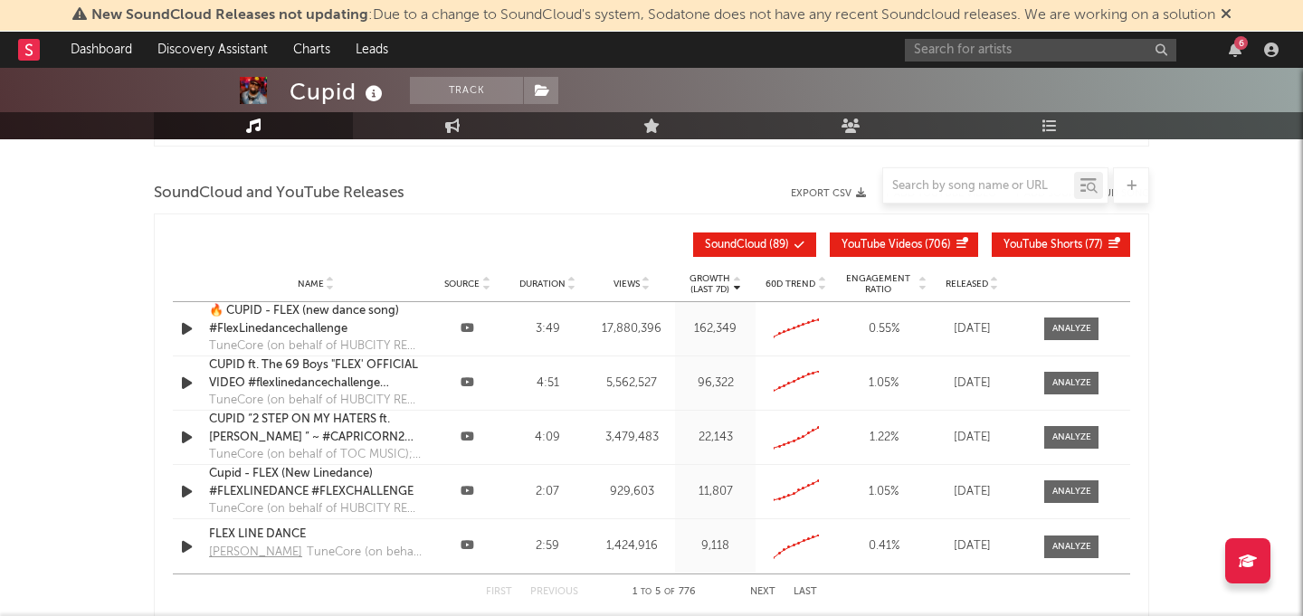
scroll to position [2053, 0]
